Goal: Information Seeking & Learning: Find contact information

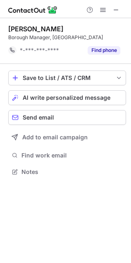
scroll to position [166, 131]
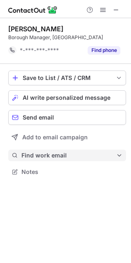
click at [43, 159] on span "Find work email" at bounding box center [68, 155] width 95 height 7
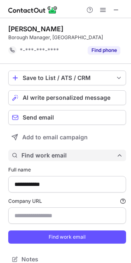
scroll to position [253, 125]
type input "**********"
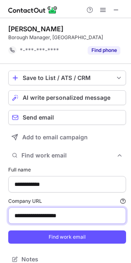
click at [54, 213] on input "**********" at bounding box center [67, 215] width 118 height 16
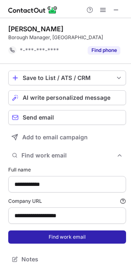
click at [41, 239] on button "Find work email" at bounding box center [67, 236] width 118 height 13
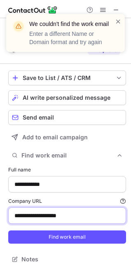
drag, startPoint x: 81, startPoint y: 215, endPoint x: -14, endPoint y: 220, distance: 95.7
click at [0, 220] on html "**********" at bounding box center [65, 131] width 131 height 263
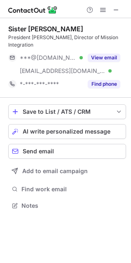
scroll to position [192, 131]
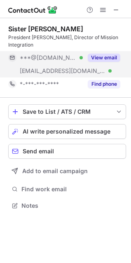
click at [90, 54] on div "View email" at bounding box center [101, 57] width 37 height 13
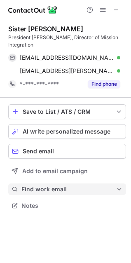
click at [53, 185] on span "Find work email" at bounding box center [68, 188] width 95 height 7
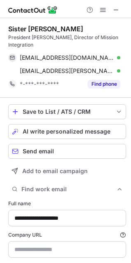
type input "**********"
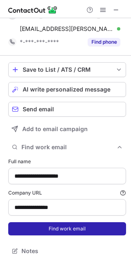
scroll to position [42, 0]
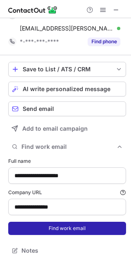
click at [67, 231] on button "Find work email" at bounding box center [67, 228] width 118 height 13
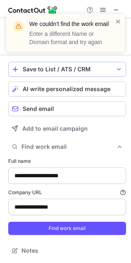
scroll to position [0, 0]
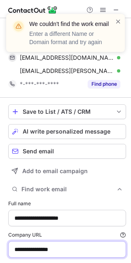
drag, startPoint x: 68, startPoint y: 251, endPoint x: 2, endPoint y: 251, distance: 65.1
click at [2, 251] on div "**********" at bounding box center [65, 161] width 131 height 287
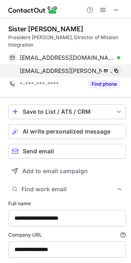
click at [114, 71] on span at bounding box center [116, 71] width 7 height 7
click at [112, 70] on button at bounding box center [116, 71] width 8 height 8
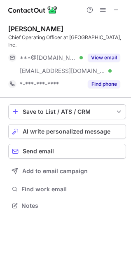
scroll to position [192, 131]
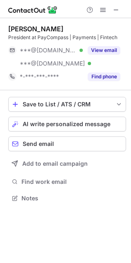
scroll to position [192, 131]
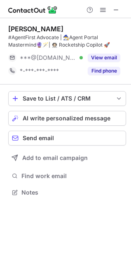
scroll to position [187, 131]
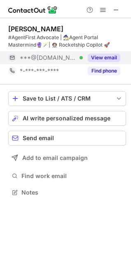
click at [108, 61] on button "View email" at bounding box center [104, 58] width 33 height 8
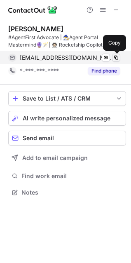
click at [118, 58] on span at bounding box center [116, 57] width 7 height 7
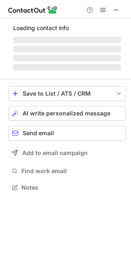
scroll to position [192, 131]
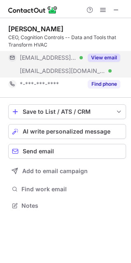
click at [104, 53] on div "View email" at bounding box center [101, 57] width 37 height 13
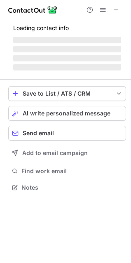
scroll to position [200, 131]
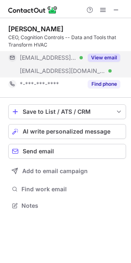
click at [99, 56] on button "View email" at bounding box center [104, 58] width 33 height 8
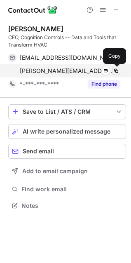
click at [115, 68] on span at bounding box center [116, 71] width 7 height 7
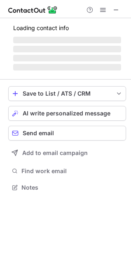
scroll to position [187, 131]
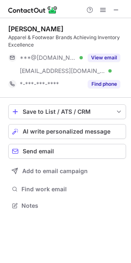
scroll to position [200, 131]
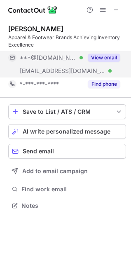
click at [110, 51] on div "[PERSON_NAME] Apparel & Footwear Brands Achieving Inventory Excellence ***@[DOM…" at bounding box center [67, 58] width 118 height 66
click at [108, 58] on button "View email" at bounding box center [104, 58] width 33 height 8
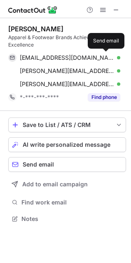
scroll to position [213, 131]
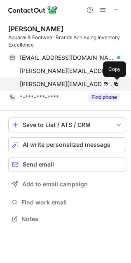
click at [115, 83] on span at bounding box center [116, 84] width 7 height 7
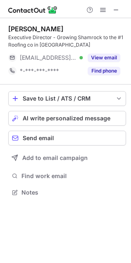
scroll to position [187, 131]
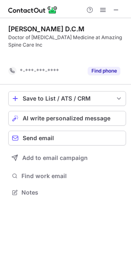
scroll to position [173, 131]
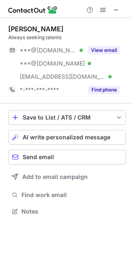
scroll to position [206, 131]
